Goal: Task Accomplishment & Management: Manage account settings

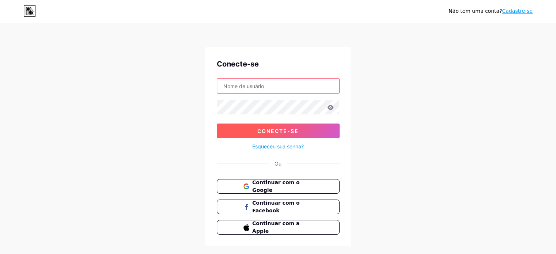
type input "[DOMAIN_NAME][EMAIL_ADDRESS][DOMAIN_NAME]"
click at [271, 131] on font "Conecte-se" at bounding box center [277, 131] width 41 height 6
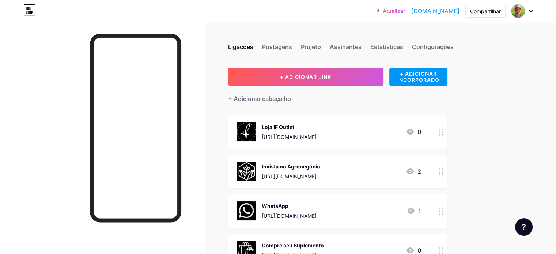
click at [316, 174] on font "[URL][DOMAIN_NAME]" at bounding box center [289, 176] width 55 height 6
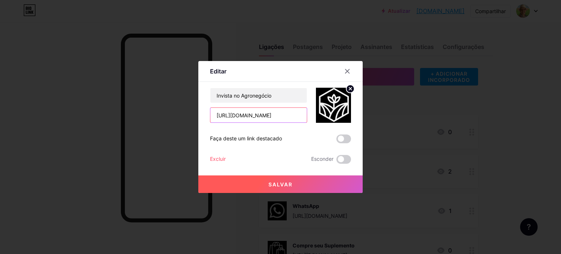
click at [262, 113] on input "[URL][DOMAIN_NAME]" at bounding box center [258, 115] width 96 height 15
click at [263, 115] on input "[URL][DOMAIN_NAME]" at bounding box center [258, 115] width 96 height 15
click at [346, 159] on span at bounding box center [343, 159] width 15 height 9
click at [336, 161] on input "checkbox" at bounding box center [336, 161] width 0 height 0
click at [349, 68] on icon at bounding box center [347, 71] width 6 height 6
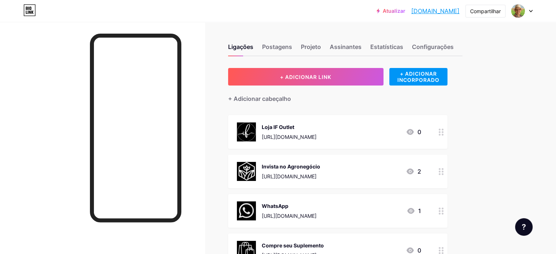
click at [443, 171] on icon at bounding box center [440, 171] width 5 height 7
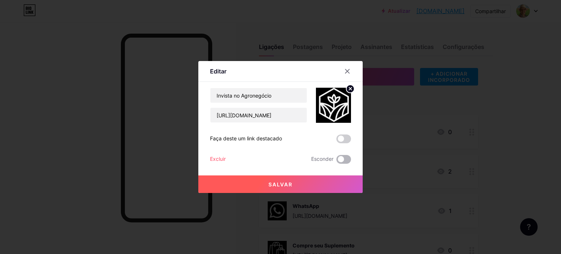
click at [342, 159] on span at bounding box center [343, 159] width 15 height 9
click at [336, 161] on input "checkbox" at bounding box center [336, 161] width 0 height 0
click at [287, 188] on button "Salvar" at bounding box center [280, 184] width 164 height 18
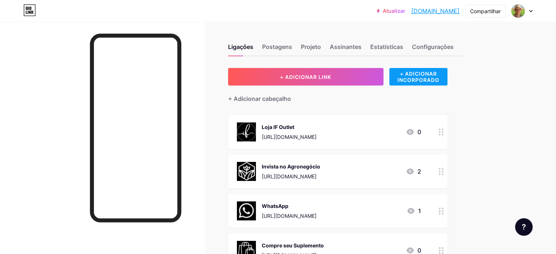
click at [437, 76] on font "+ ADICIONAR INCORPORADO" at bounding box center [418, 77] width 42 height 12
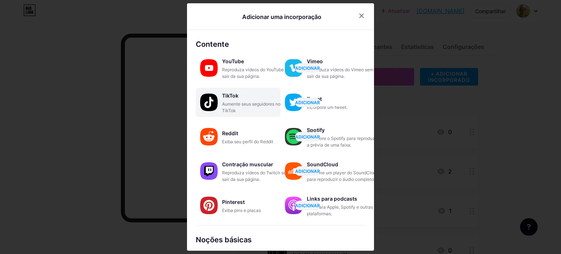
click at [223, 104] on font "Aumente seus seguidores no TikTok" at bounding box center [251, 107] width 58 height 12
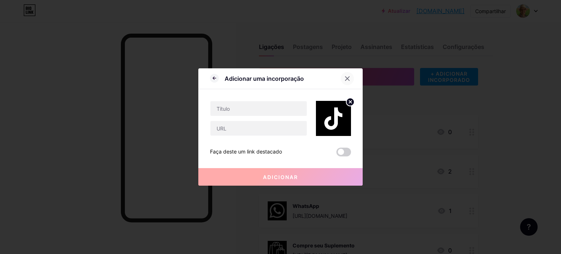
click at [350, 78] on icon at bounding box center [347, 79] width 6 height 6
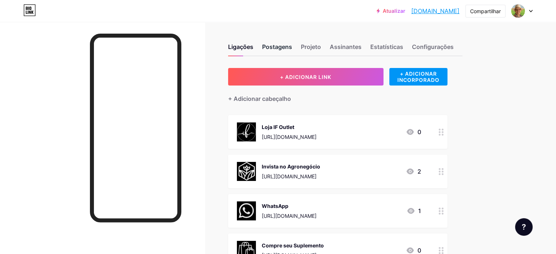
click at [292, 48] on font "Postagens" at bounding box center [277, 46] width 30 height 7
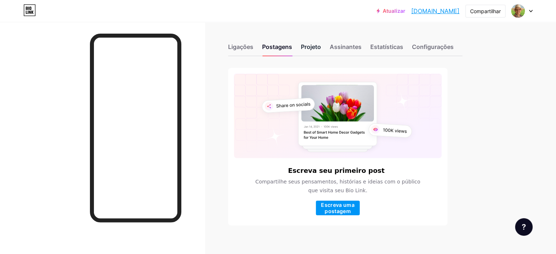
click at [321, 47] on font "Projeto" at bounding box center [311, 46] width 20 height 7
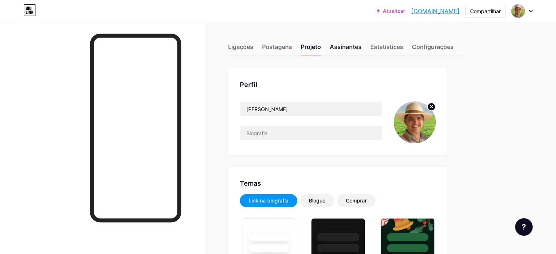
type input "#ffffff"
type input "#000000"
click at [361, 46] on font "Assinantes" at bounding box center [346, 46] width 32 height 7
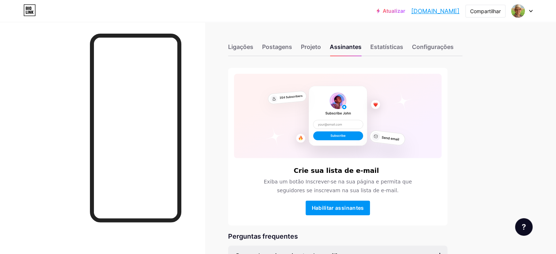
scroll to position [95, 0]
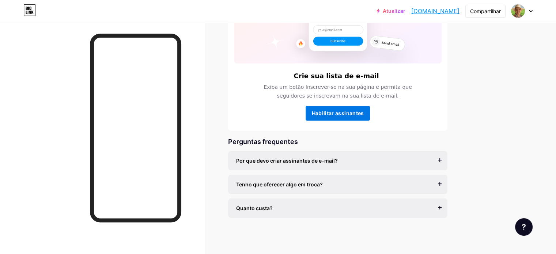
click at [359, 115] on font "Habilitar assinantes" at bounding box center [338, 113] width 52 height 6
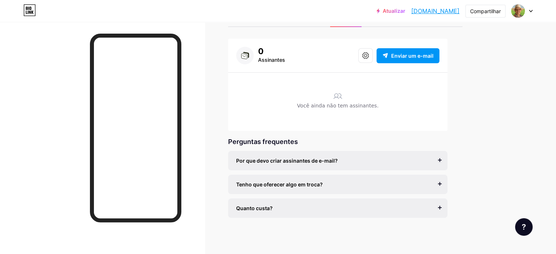
scroll to position [0, 0]
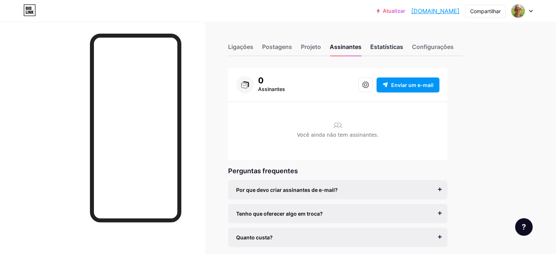
click at [403, 45] on font "Estatísticas" at bounding box center [386, 46] width 33 height 7
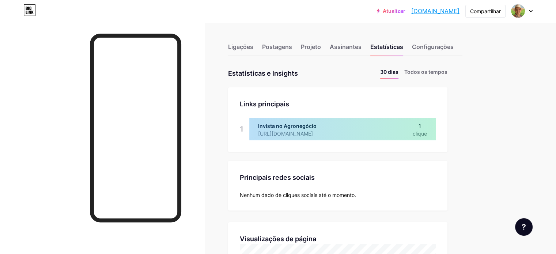
scroll to position [254, 555]
click at [453, 47] on font "Configurações" at bounding box center [433, 46] width 42 height 7
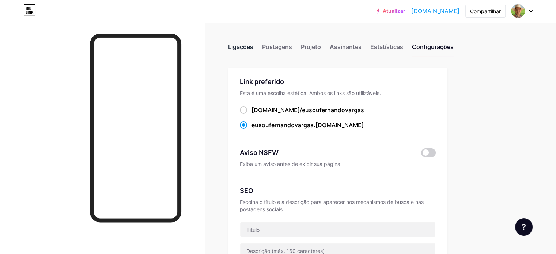
click at [253, 49] on font "Ligações" at bounding box center [240, 46] width 25 height 7
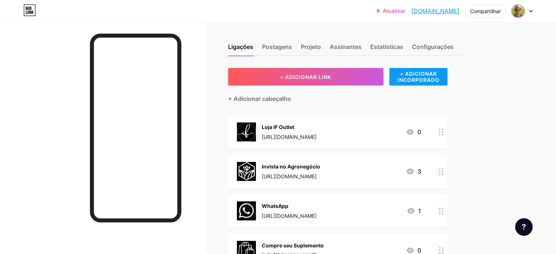
click at [439, 77] on font "+ ADICIONAR INCORPORADO" at bounding box center [418, 77] width 42 height 12
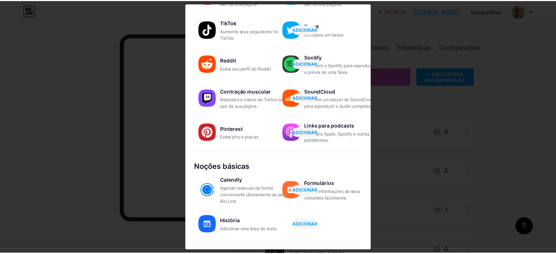
scroll to position [124, 0]
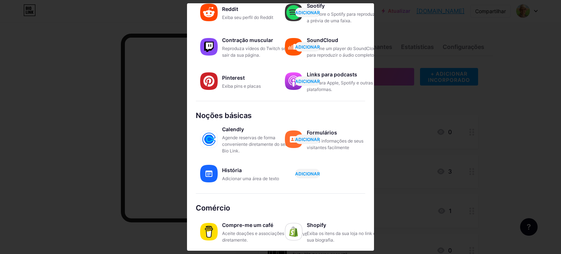
click at [431, 41] on div at bounding box center [280, 127] width 561 height 254
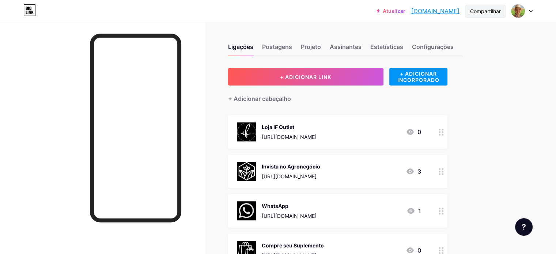
click at [486, 10] on font "Compartilhar" at bounding box center [485, 11] width 31 height 6
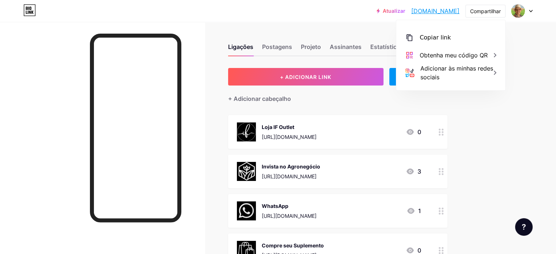
click at [248, 18] on div "Atualizar eusoufernandova... [DOMAIN_NAME] Compartilhar Copiar link [DOMAIN_NAM…" at bounding box center [278, 11] width 556 height 22
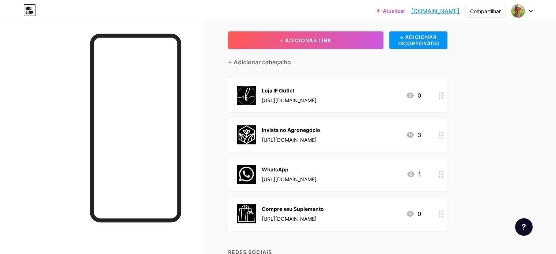
scroll to position [73, 0]
